Goal: Task Accomplishment & Management: Use online tool/utility

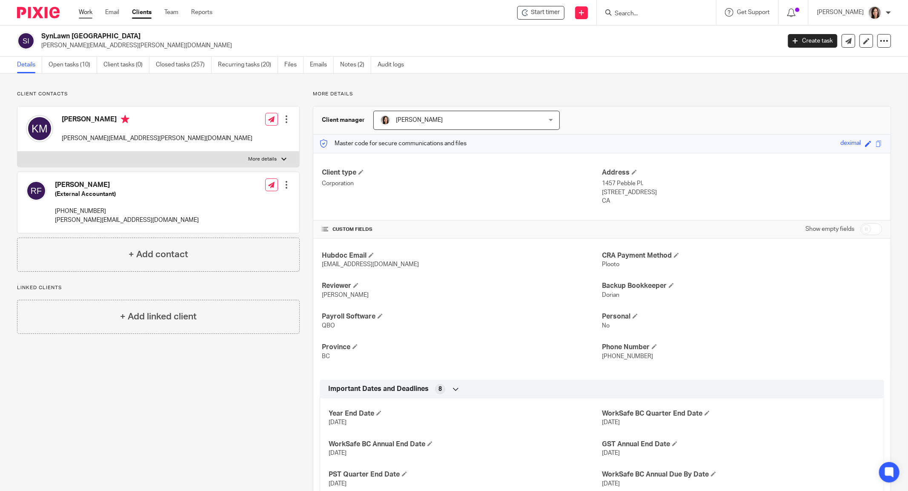
click at [80, 13] on link "Work" at bounding box center [86, 12] width 14 height 9
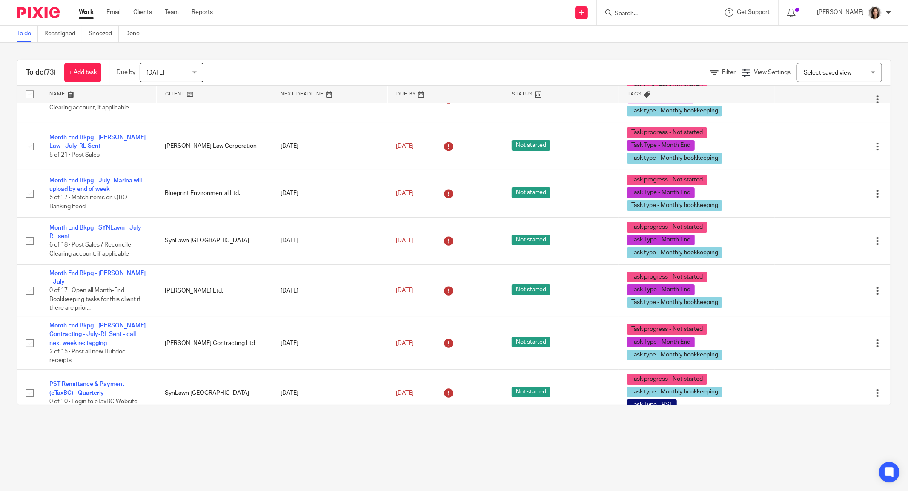
scroll to position [2244, 0]
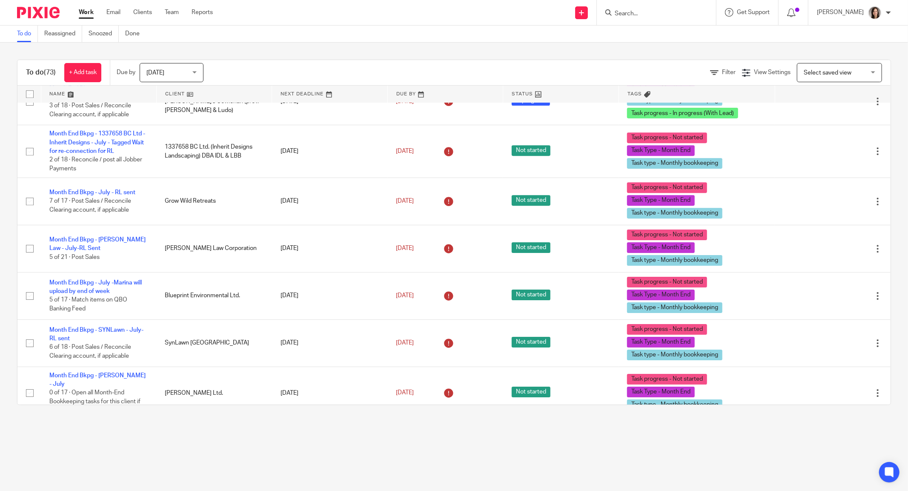
drag, startPoint x: 679, startPoint y: 13, endPoint x: 671, endPoint y: 16, distance: 8.5
click at [678, 13] on input "Search" at bounding box center [652, 14] width 77 height 8
type input "synlawn"
click at [668, 42] on link at bounding box center [703, 40] width 183 height 26
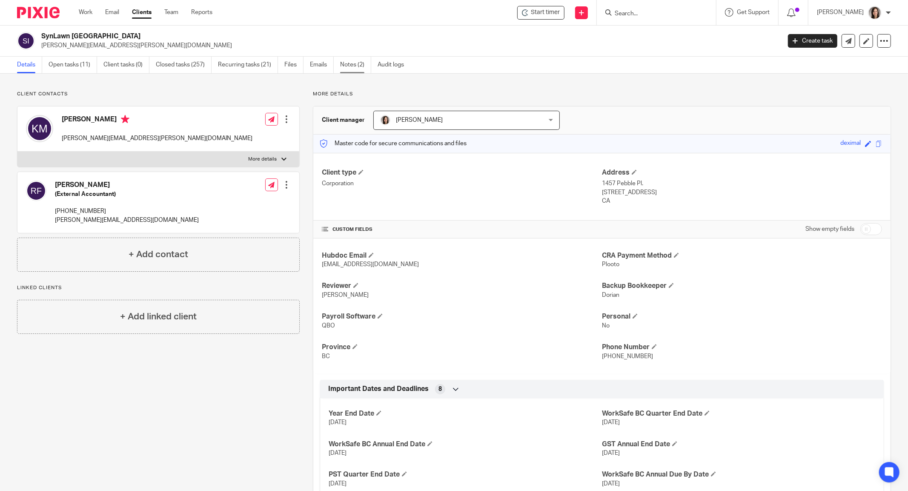
click at [349, 65] on link "Notes (2)" at bounding box center [355, 65] width 31 height 17
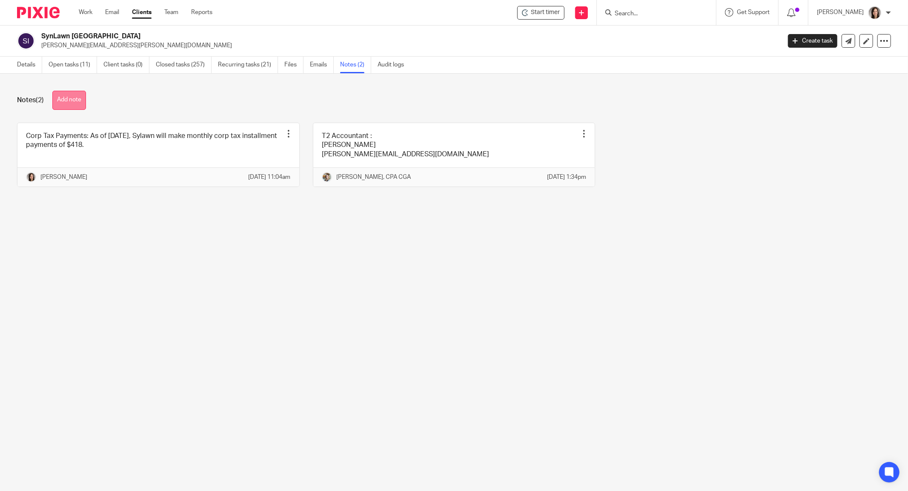
click at [80, 95] on button "Add note" at bounding box center [69, 100] width 34 height 19
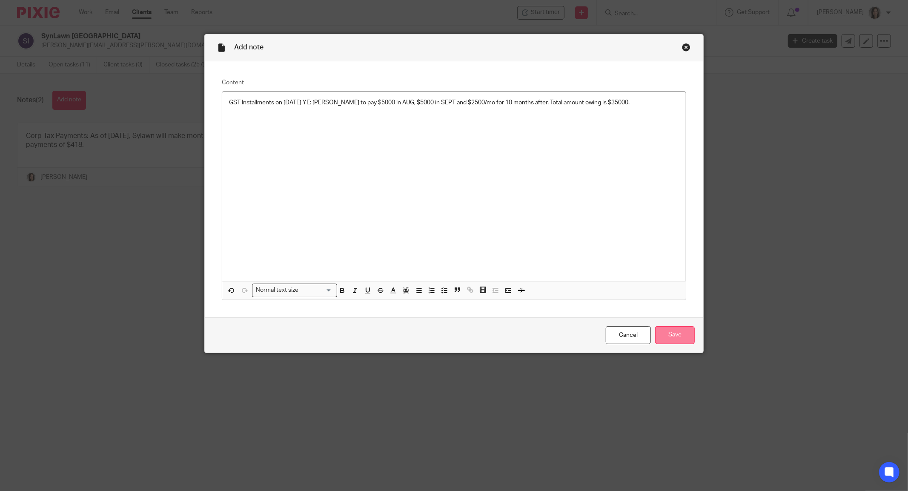
click at [669, 335] on input "Save" at bounding box center [675, 335] width 40 height 18
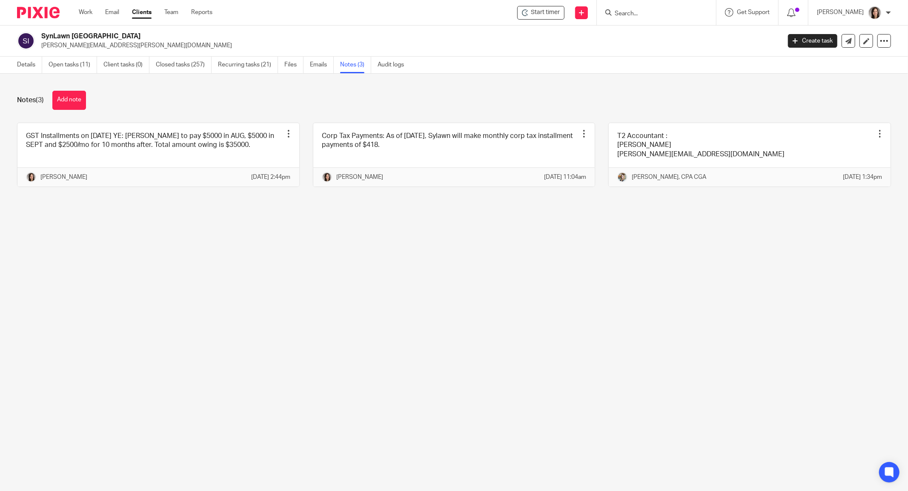
click at [654, 11] on input "Search" at bounding box center [652, 14] width 77 height 8
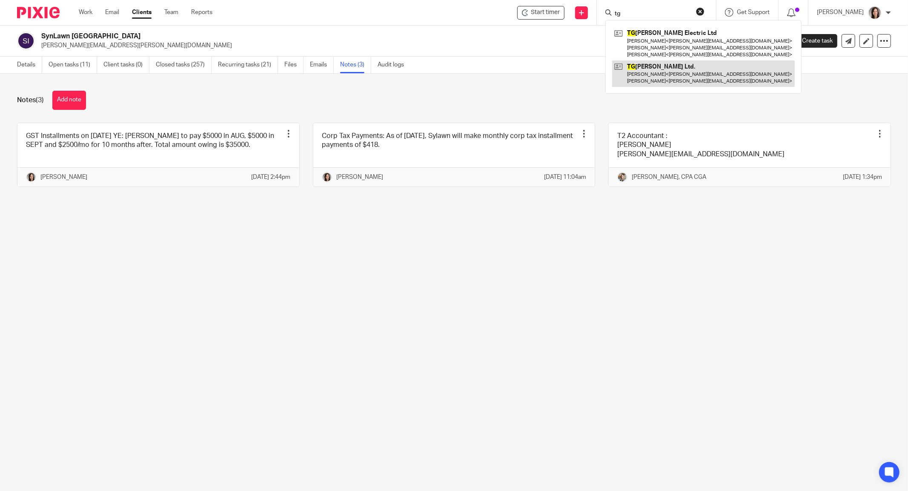
type input "tg"
click at [666, 79] on link at bounding box center [703, 73] width 183 height 26
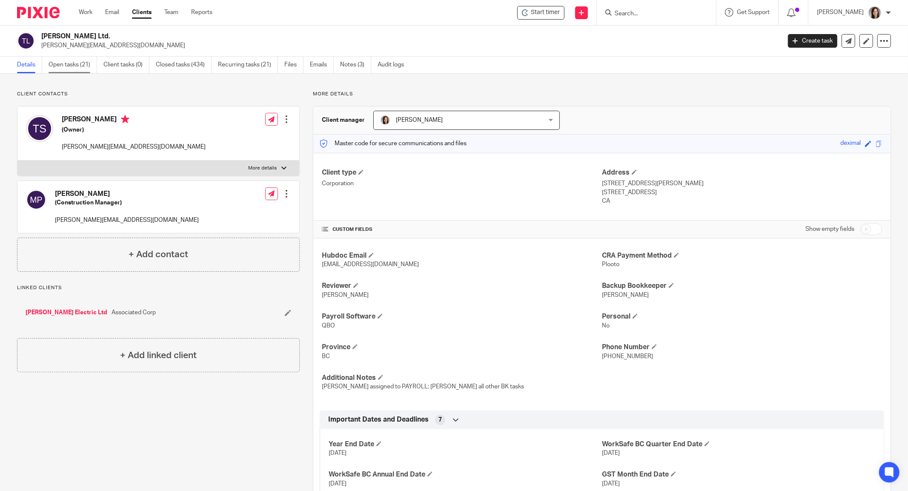
click at [82, 67] on link "Open tasks (21)" at bounding box center [73, 65] width 49 height 17
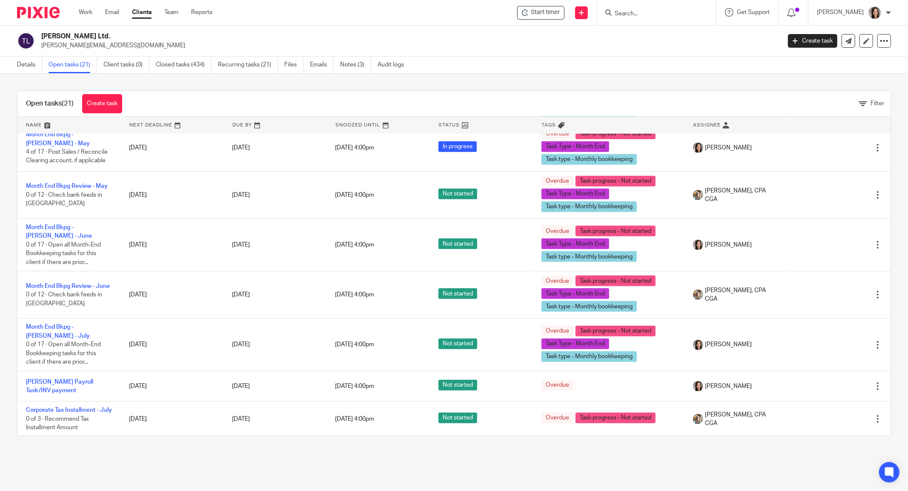
scroll to position [680, 0]
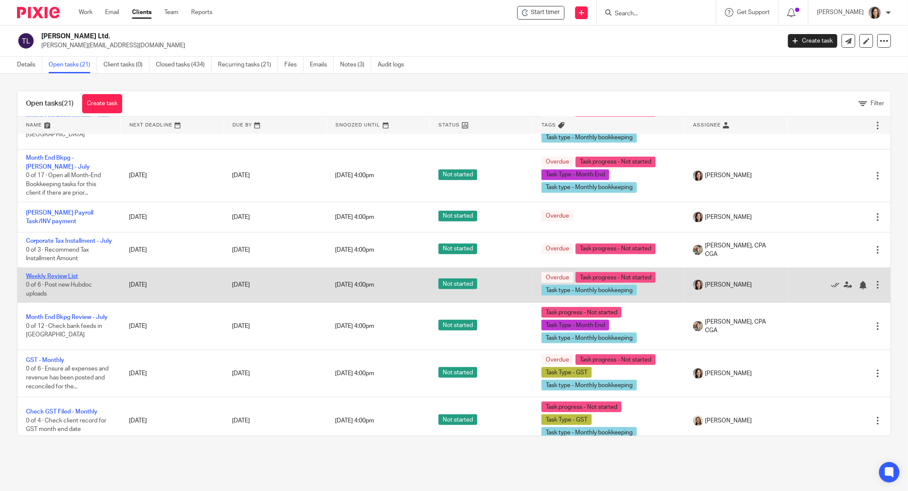
click at [61, 273] on link "Weekly Review List" at bounding box center [52, 276] width 52 height 6
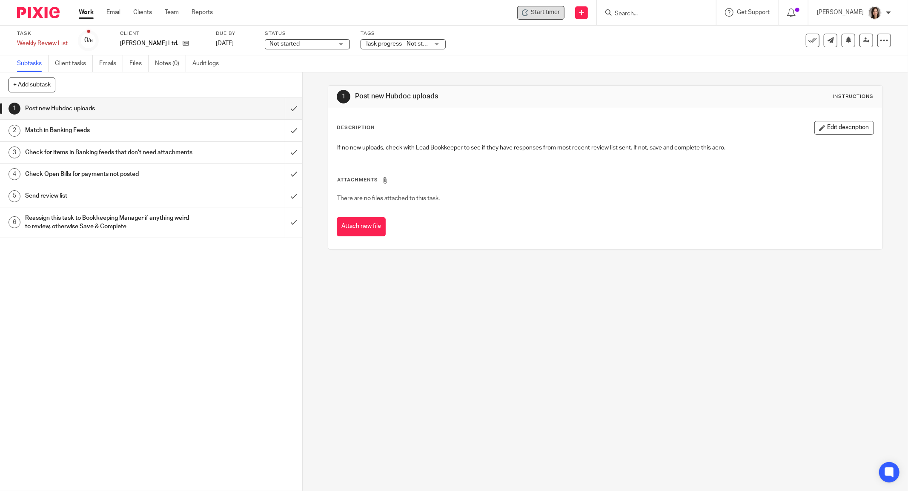
click at [550, 17] on span "Start timer" at bounding box center [545, 12] width 29 height 9
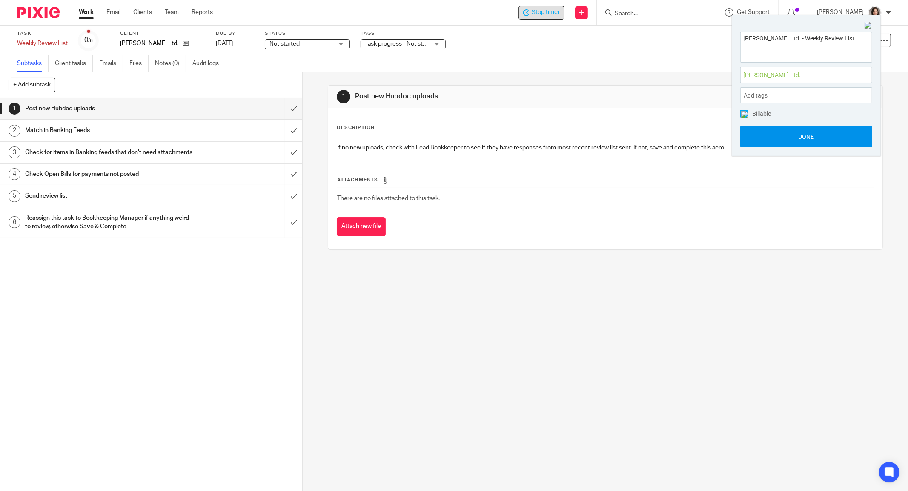
click at [806, 134] on button "Done" at bounding box center [806, 136] width 132 height 21
